Goal: Obtain resource: Download file/media

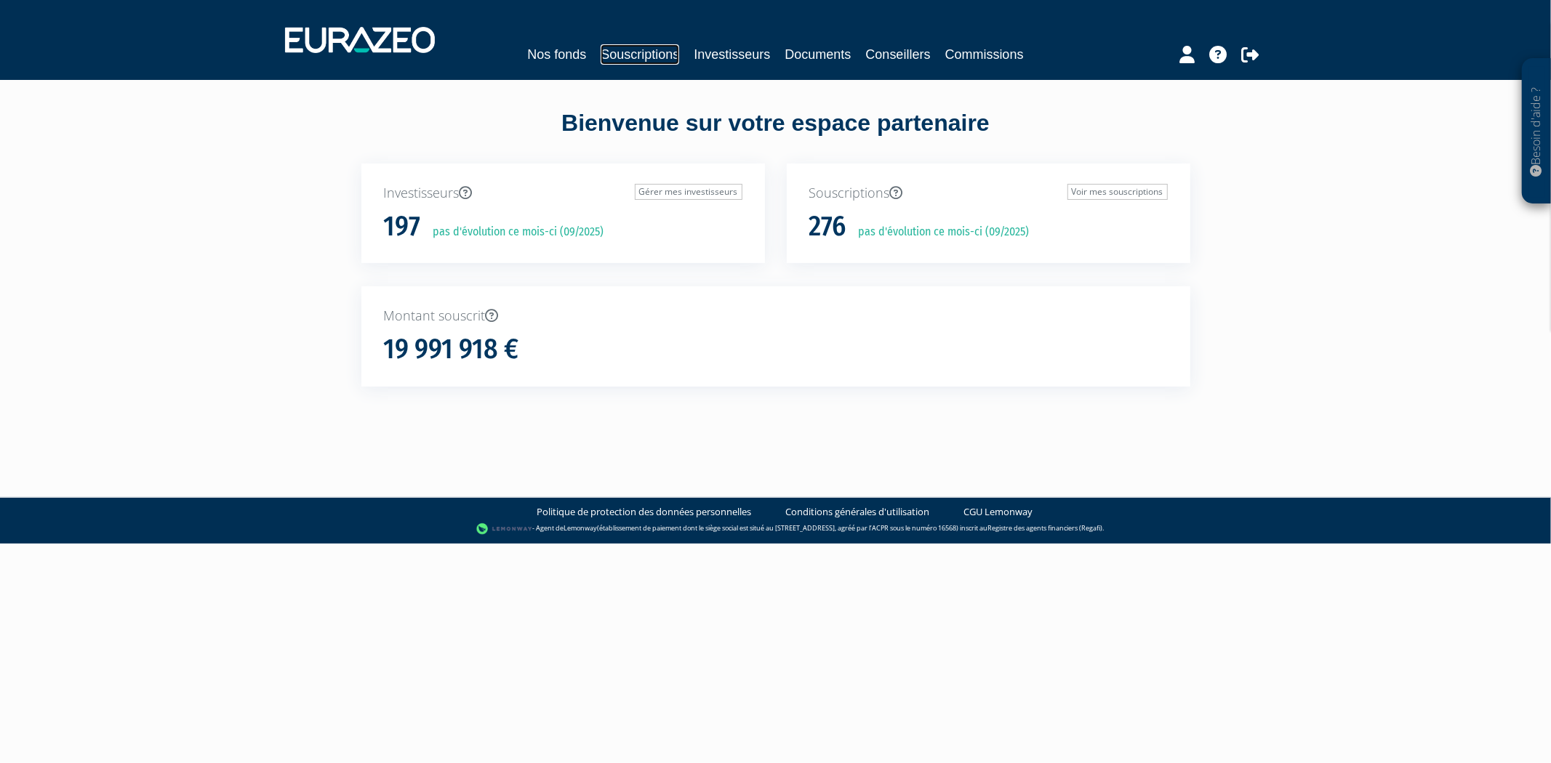
click at [626, 46] on link "Souscriptions" at bounding box center [640, 54] width 79 height 20
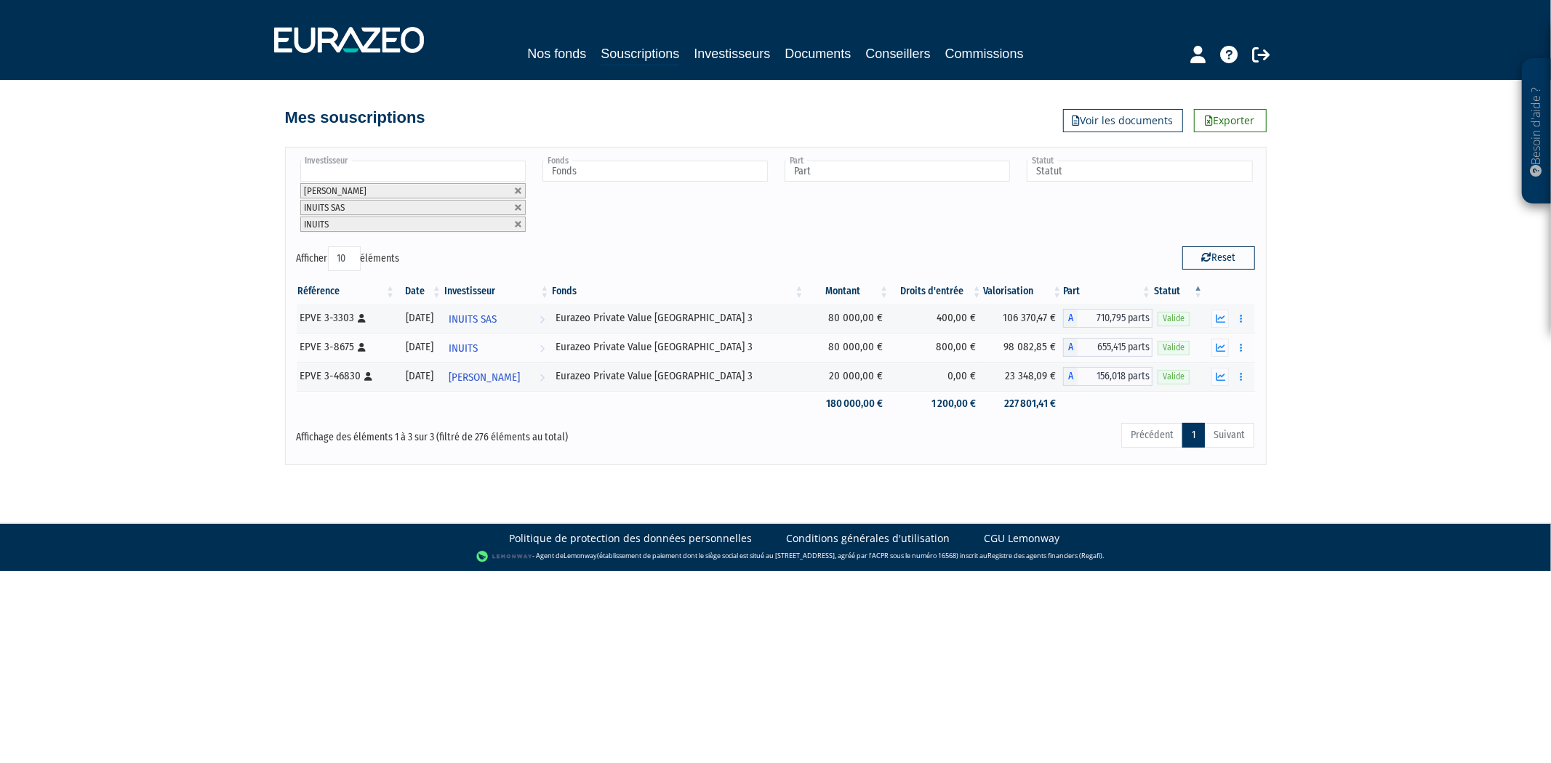
drag, startPoint x: 425, startPoint y: 191, endPoint x: 456, endPoint y: 201, distance: 32.0
click at [425, 191] on li "[PERSON_NAME]" at bounding box center [412, 190] width 225 height 15
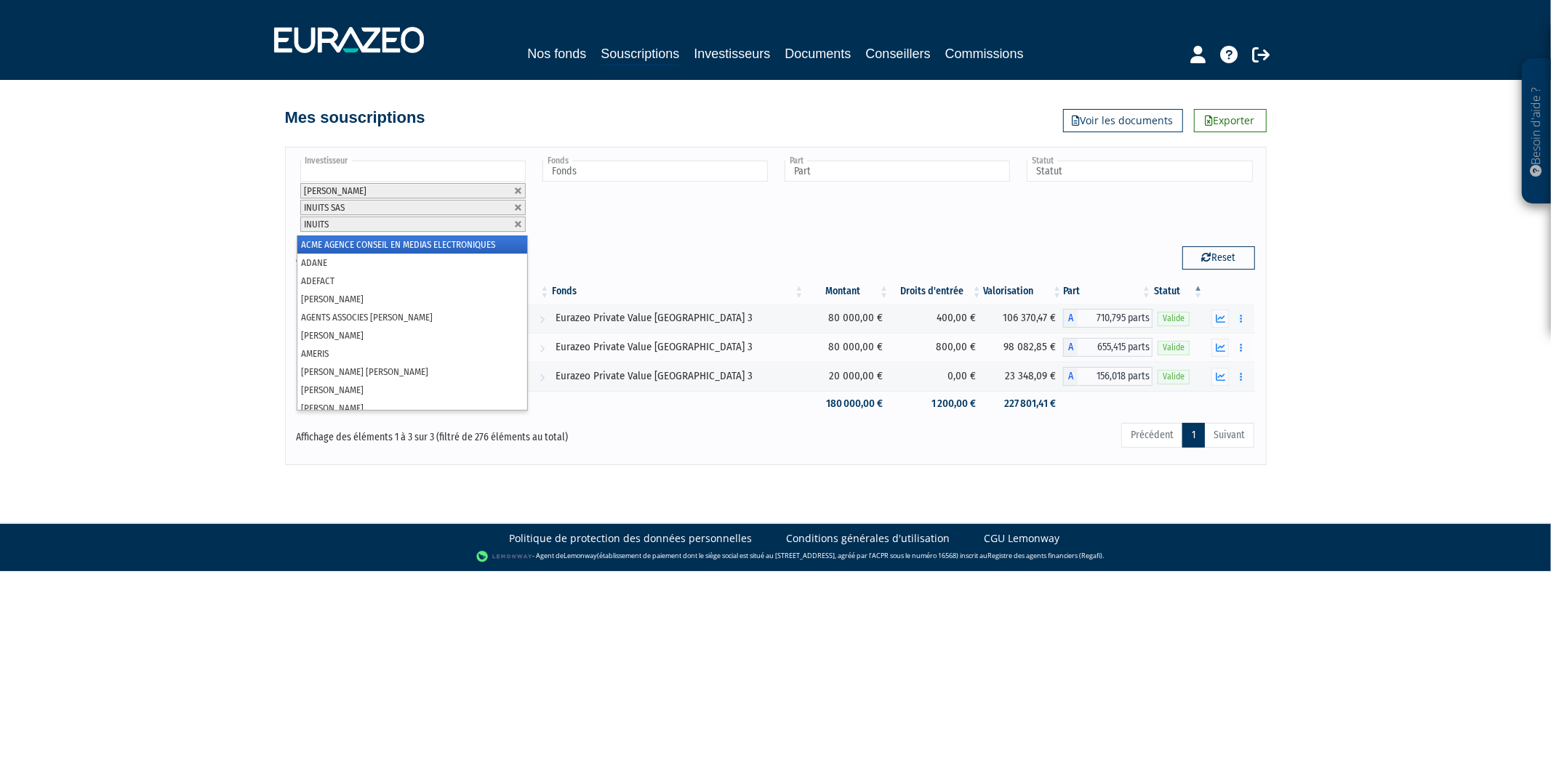
click at [786, 222] on div "Part A - Eurazeo Entrepreneurs Club 2 A - Eurazeo Private Value Europe 3 A - Eu…" at bounding box center [896, 196] width 231 height 77
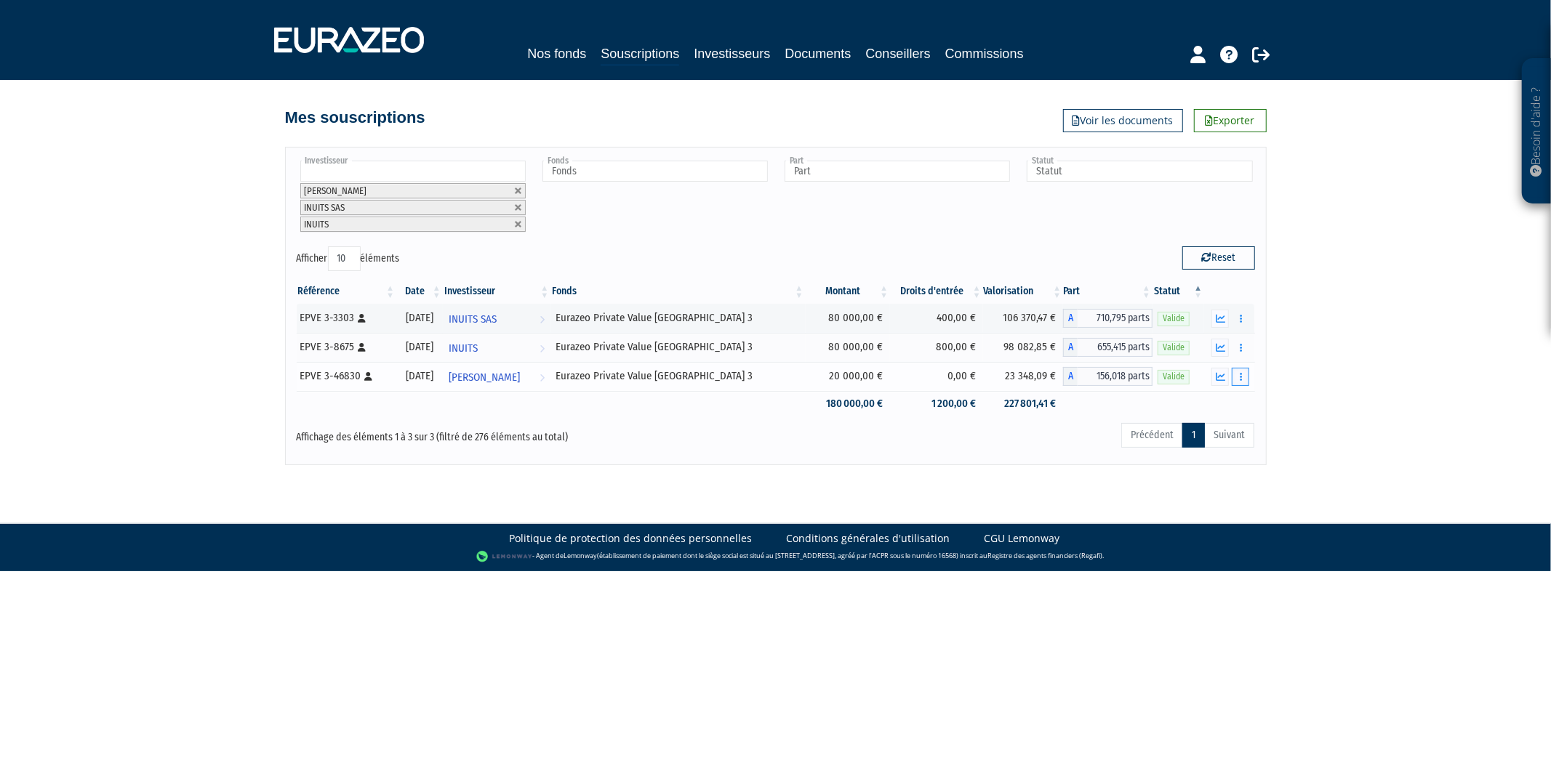
click at [1232, 372] on button "button" at bounding box center [1240, 377] width 17 height 18
click at [1213, 380] on button "button" at bounding box center [1219, 377] width 17 height 18
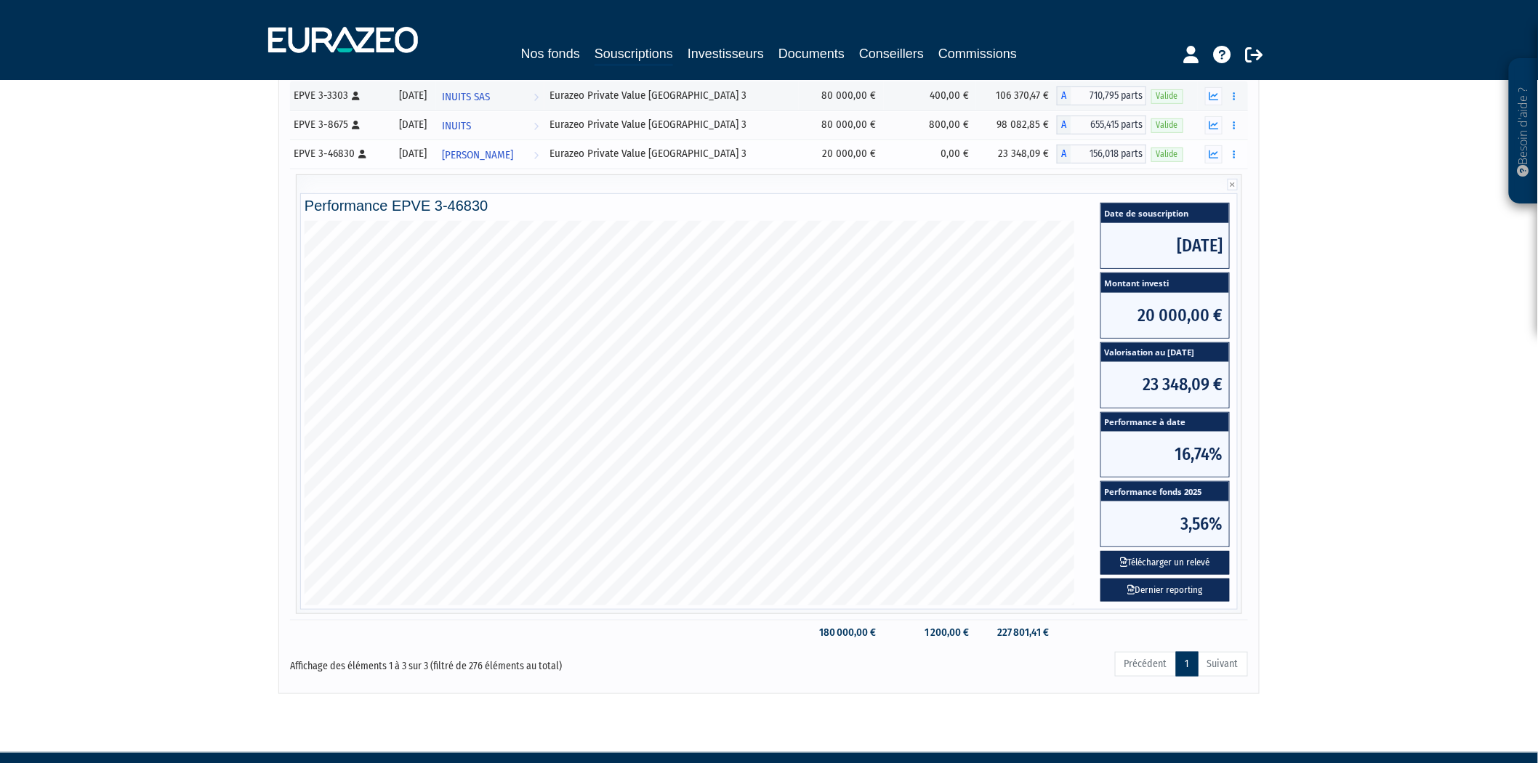
scroll to position [260, 0]
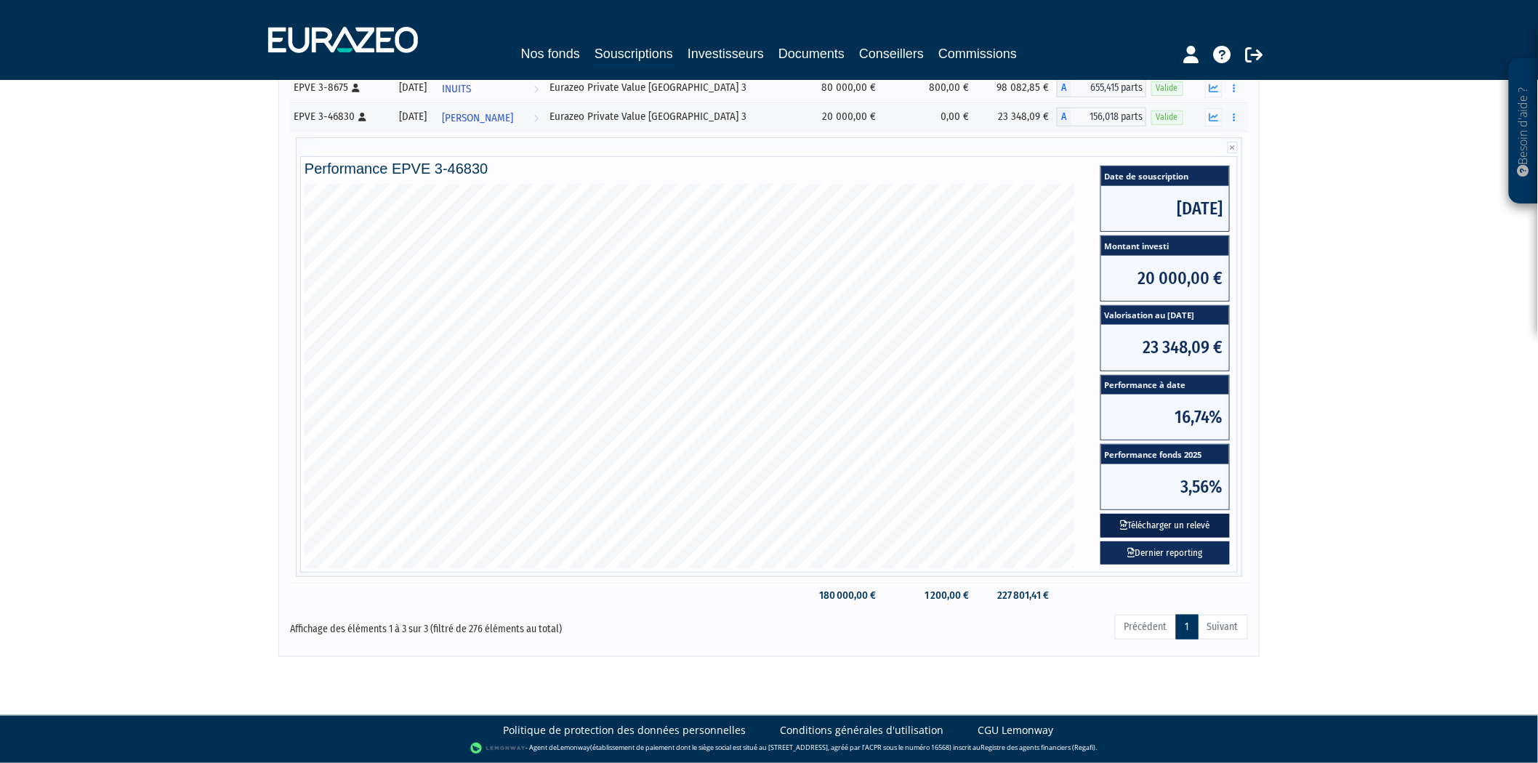
click at [1191, 521] on button "Télécharger un relevé" at bounding box center [1165, 526] width 129 height 24
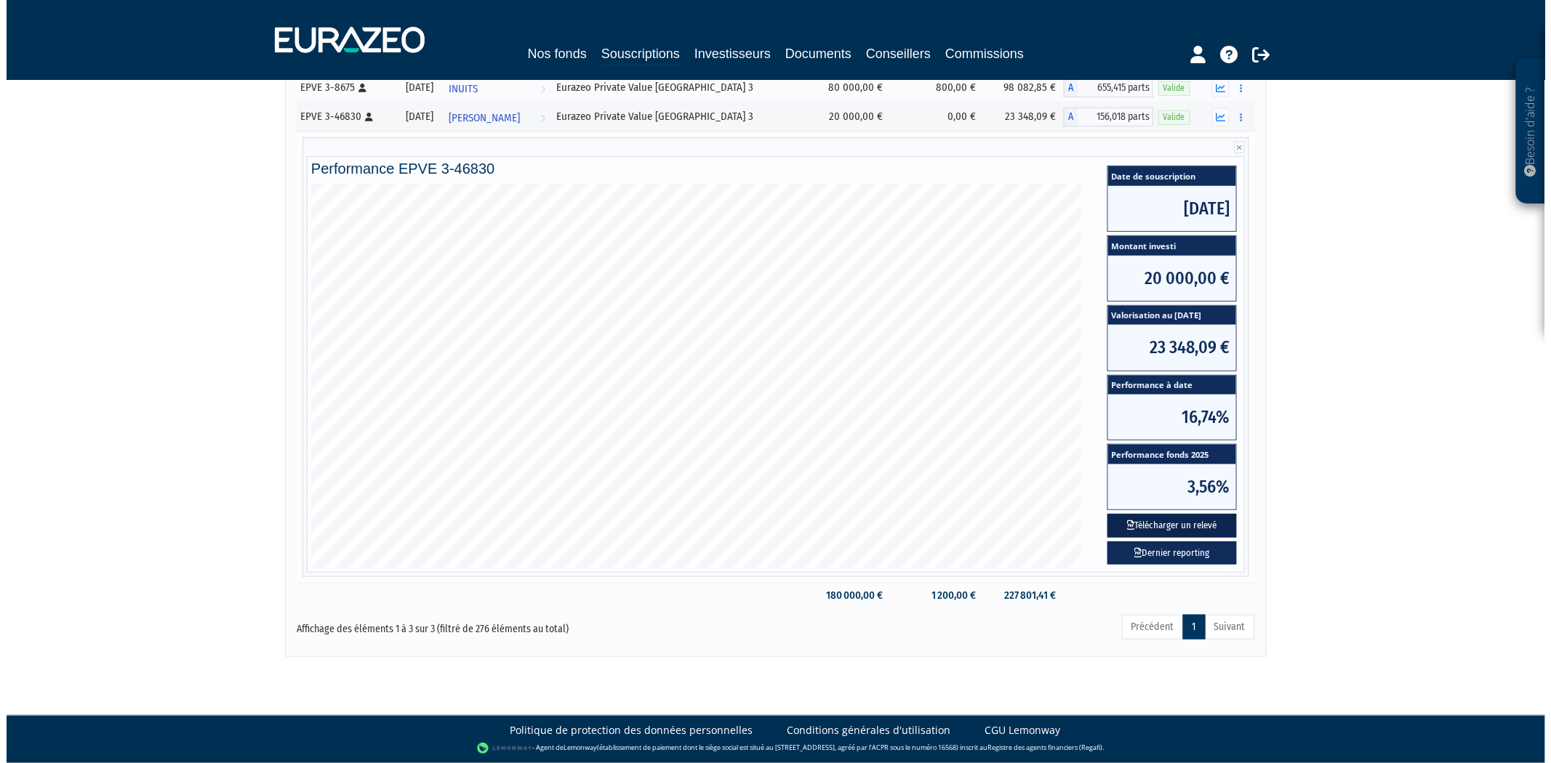
scroll to position [0, 0]
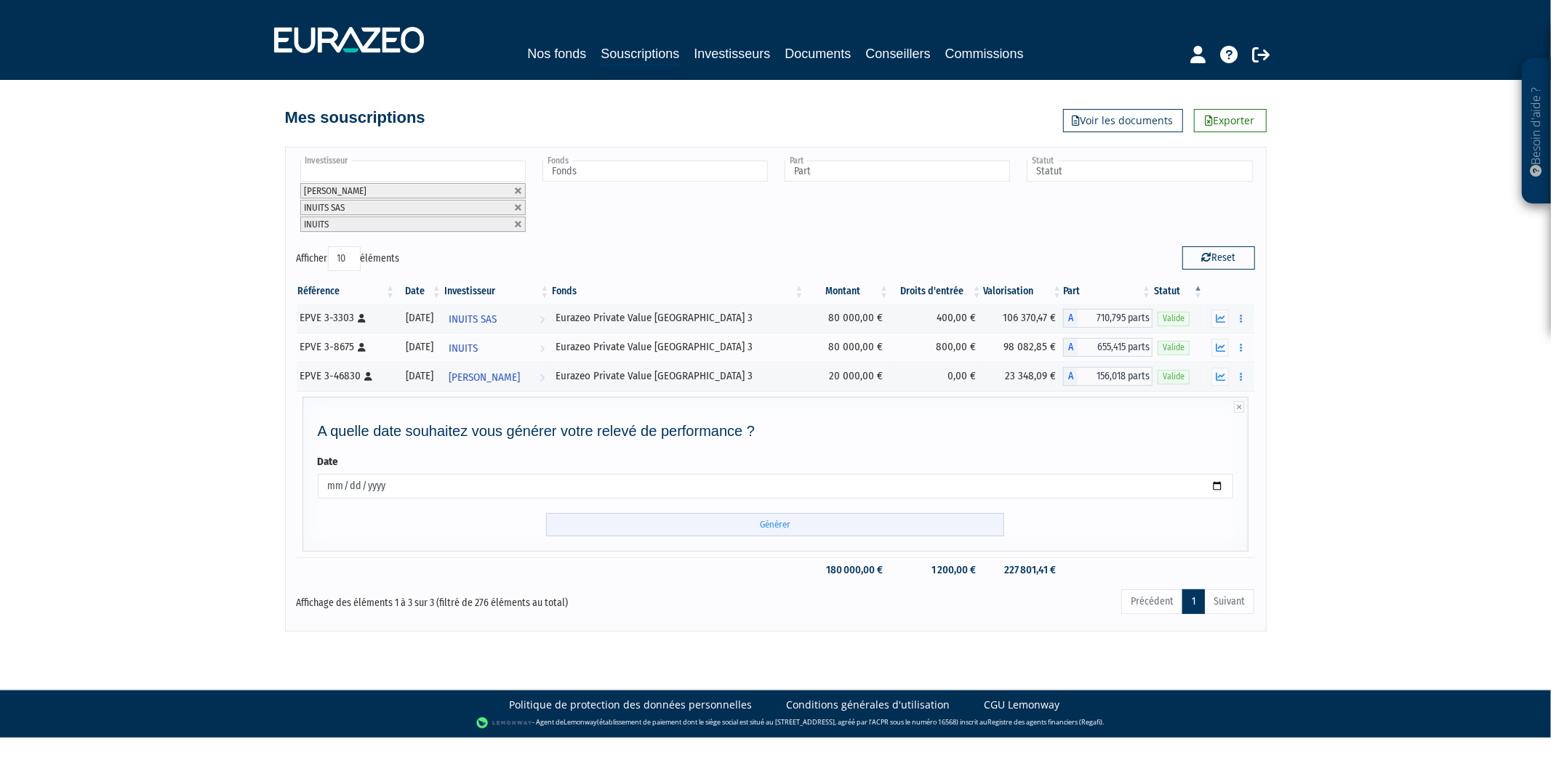
click at [832, 521] on input "Générer" at bounding box center [775, 525] width 458 height 24
click at [1348, 56] on nav "Nos fonds Souscriptions Investisseurs Documents Conseillers Commissions" at bounding box center [775, 40] width 1551 height 80
